Goal: Transaction & Acquisition: Purchase product/service

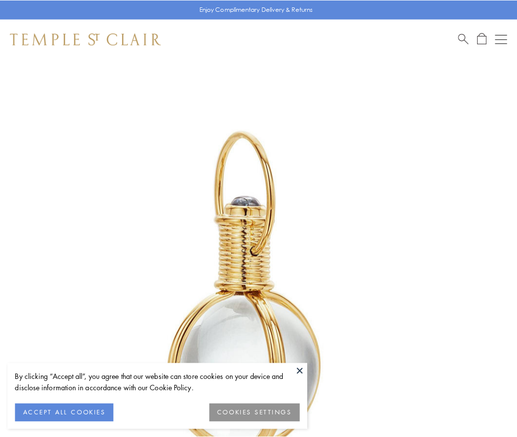
scroll to position [257, 0]
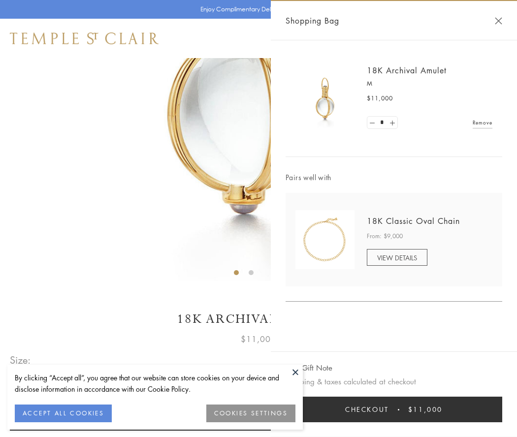
click at [394, 410] on button "Checkout $11,000" at bounding box center [393, 410] width 217 height 26
